Goal: Obtain resource: Download file/media

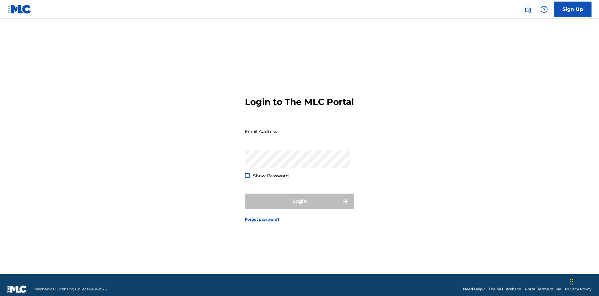
scroll to position [8, 0]
click at [298, 128] on input "Email Address" at bounding box center [297, 131] width 105 height 18
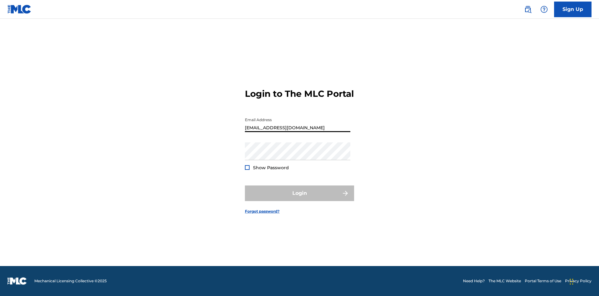
scroll to position [0, 20]
type input "[EMAIL_ADDRESS][DOMAIN_NAME]"
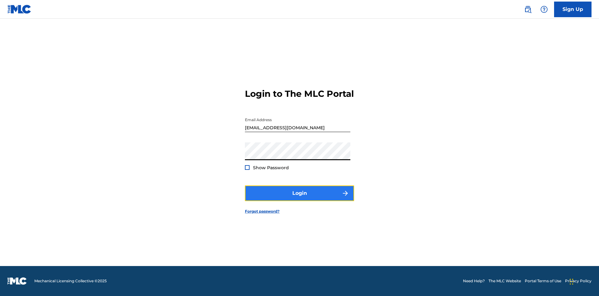
click at [300, 198] on button "Login" at bounding box center [299, 193] width 109 height 16
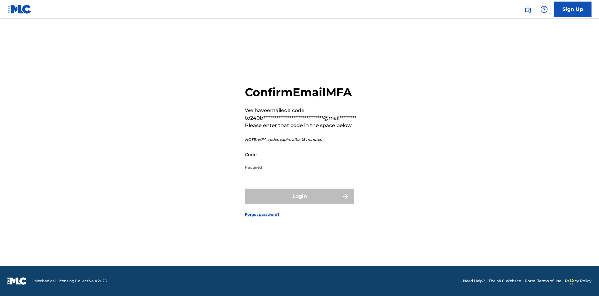
click at [298, 154] on input "Code" at bounding box center [297, 154] width 105 height 18
type input "608265"
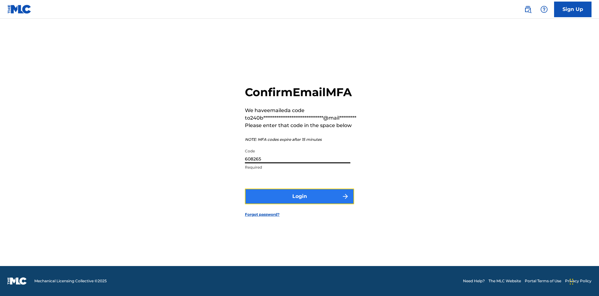
click at [300, 196] on button "Login" at bounding box center [299, 197] width 109 height 16
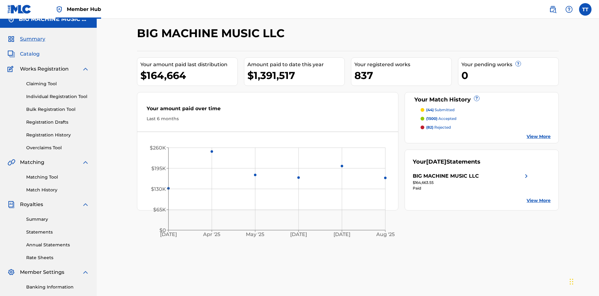
click at [30, 50] on span "Catalog" at bounding box center [30, 53] width 20 height 7
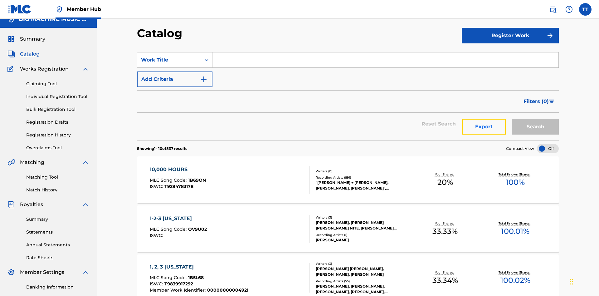
click at [484, 119] on button "Export" at bounding box center [484, 127] width 44 height 16
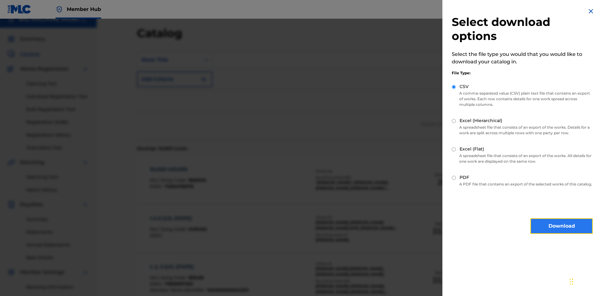
click at [562, 232] on button "Download" at bounding box center [562, 226] width 62 height 16
click at [169, 56] on div "Work Title" at bounding box center [169, 59] width 56 height 7
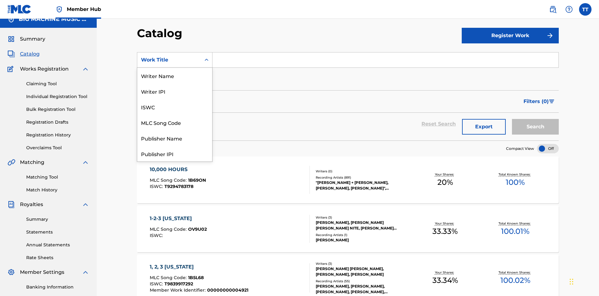
click at [175, 115] on div "ISWC" at bounding box center [174, 107] width 75 height 16
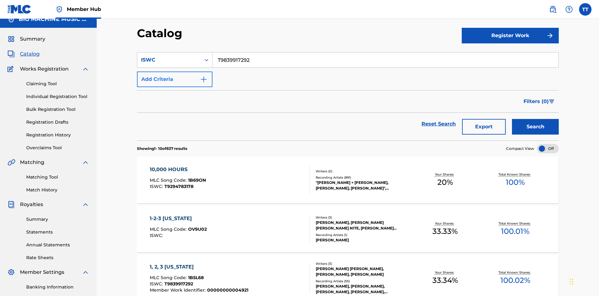
type input "T9839917292"
click at [175, 71] on button "Add Criteria" at bounding box center [175, 79] width 76 height 16
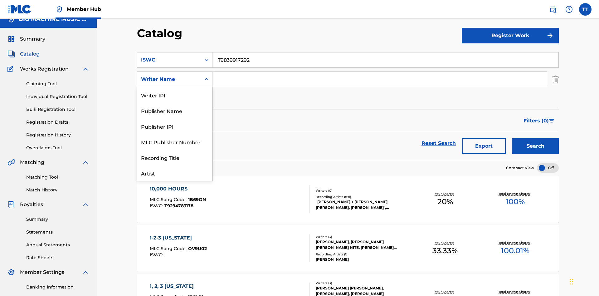
click at [175, 118] on div "Publisher Name" at bounding box center [174, 111] width 75 height 16
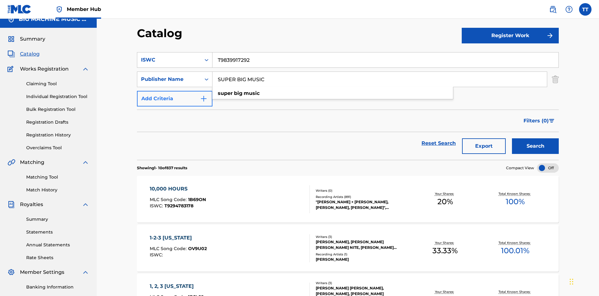
type input "SUPER BIG MUSIC"
click at [175, 91] on button "Add Criteria" at bounding box center [175, 99] width 76 height 16
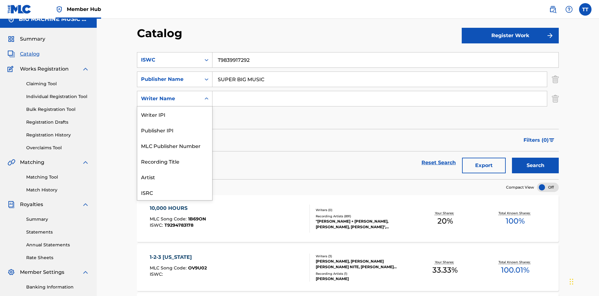
click at [175, 138] on div "MLC Publisher Number" at bounding box center [174, 146] width 75 height 16
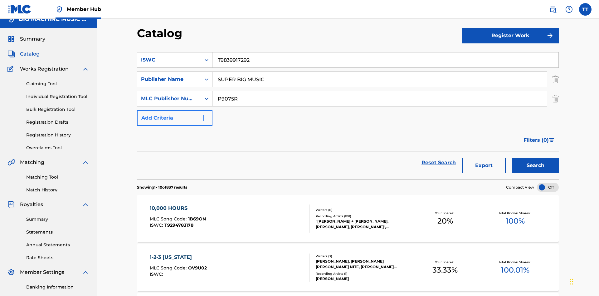
type input "P9075R"
click at [175, 110] on button "Add Criteria" at bounding box center [175, 118] width 76 height 16
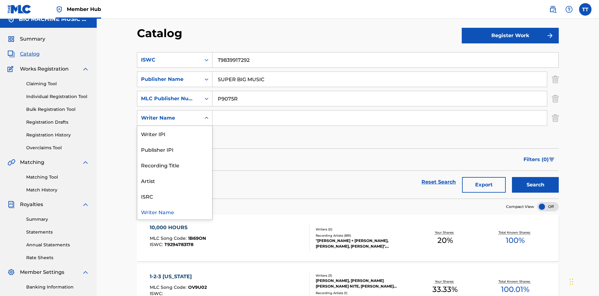
click at [175, 204] on div "Writer Name" at bounding box center [174, 212] width 75 height 16
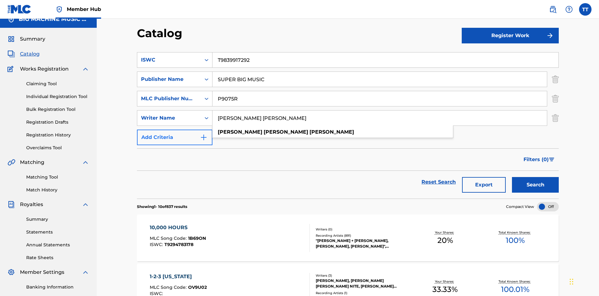
type input "[PERSON_NAME] [PERSON_NAME]"
click at [175, 130] on button "Add Criteria" at bounding box center [175, 138] width 76 height 16
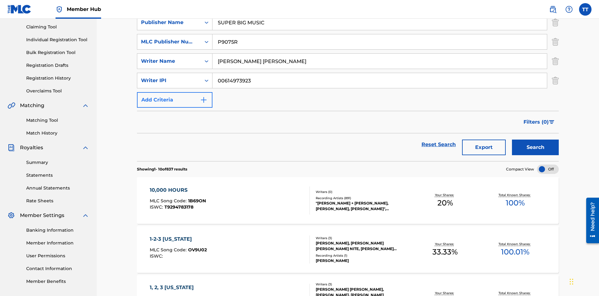
type input "00614973923"
click at [175, 92] on button "Add Criteria" at bounding box center [175, 100] width 76 height 16
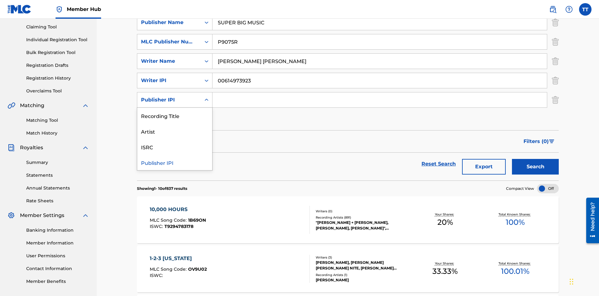
click at [175, 154] on div "Publisher IPI" at bounding box center [174, 162] width 75 height 16
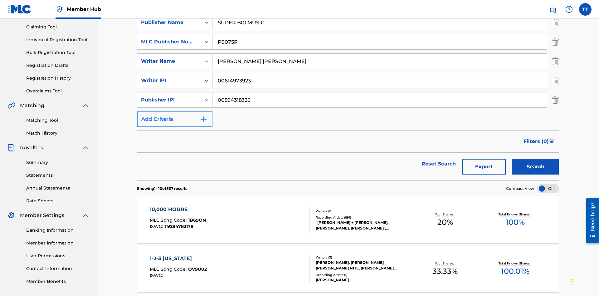
type input "00594318326"
click at [175, 111] on button "Add Criteria" at bounding box center [175, 119] width 76 height 16
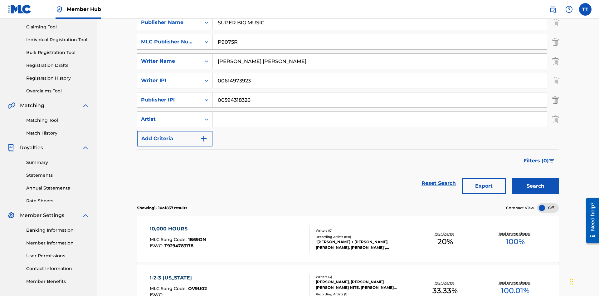
click at [380, 112] on input "Search Form" at bounding box center [380, 119] width 335 height 15
type input "[PERSON_NAME]"
click at [536, 178] on button "Search" at bounding box center [535, 186] width 47 height 16
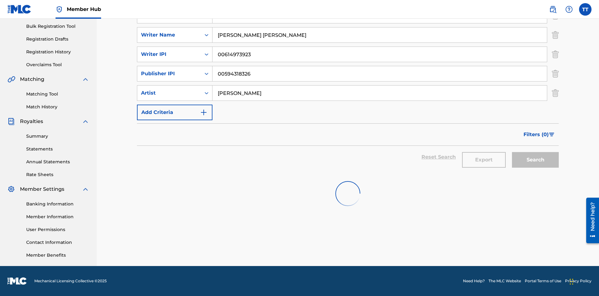
scroll to position [0, 0]
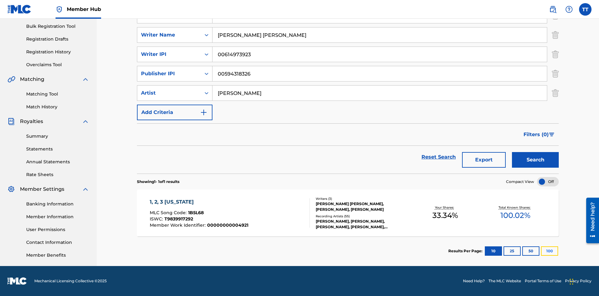
click at [541, 251] on button "100" at bounding box center [549, 250] width 17 height 9
click at [195, 213] on span "1B5L68" at bounding box center [196, 213] width 16 height 6
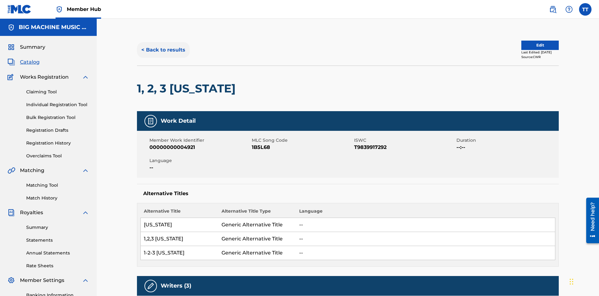
click at [163, 45] on button "< Back to results" at bounding box center [163, 50] width 53 height 16
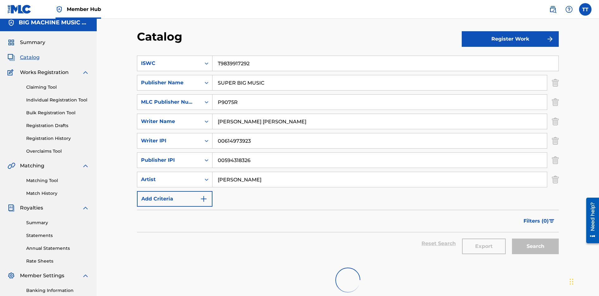
scroll to position [91, 0]
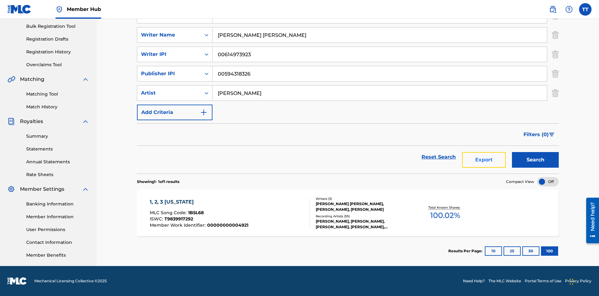
click at [484, 160] on button "Export" at bounding box center [484, 160] width 44 height 16
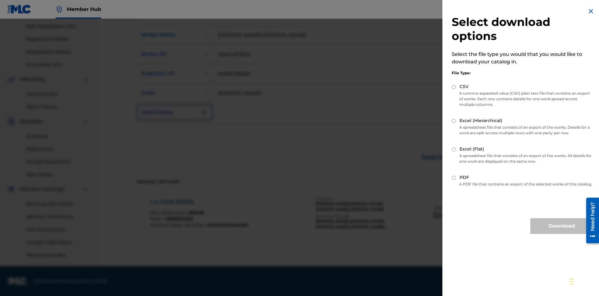
click at [454, 149] on input "Excel (Flat)" at bounding box center [454, 149] width 4 height 4
radio input "true"
click at [562, 232] on button "Download" at bounding box center [562, 226] width 62 height 16
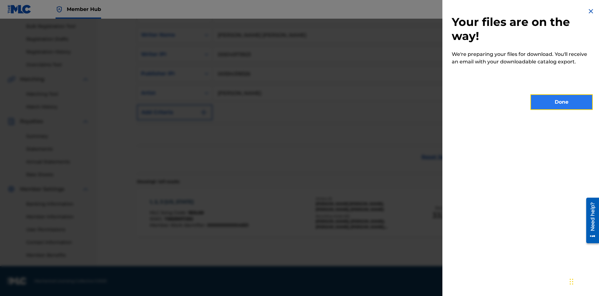
click at [562, 102] on button "Done" at bounding box center [562, 102] width 62 height 16
